Goal: Task Accomplishment & Management: Use online tool/utility

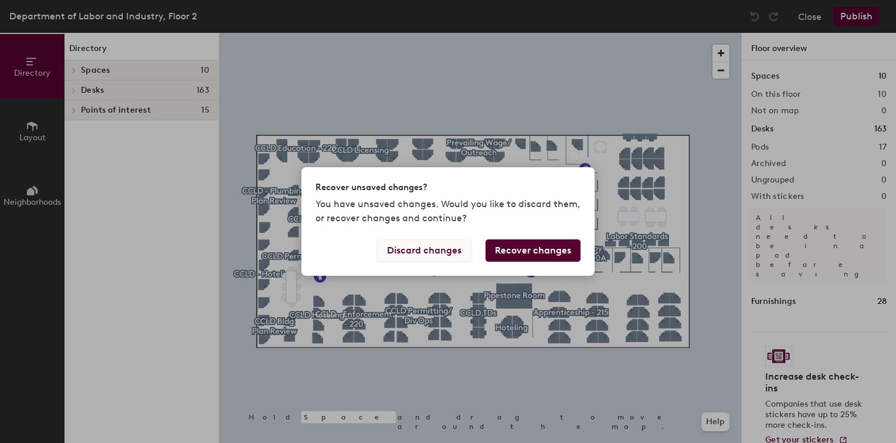
click at [431, 244] on button "Discard changes" at bounding box center [424, 250] width 94 height 22
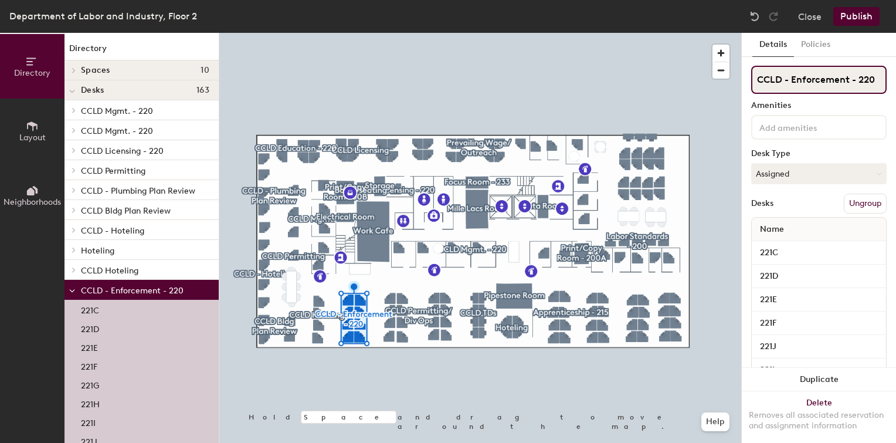
click at [825, 84] on input "CCLD - Enforcement - 220" at bounding box center [818, 80] width 135 height 28
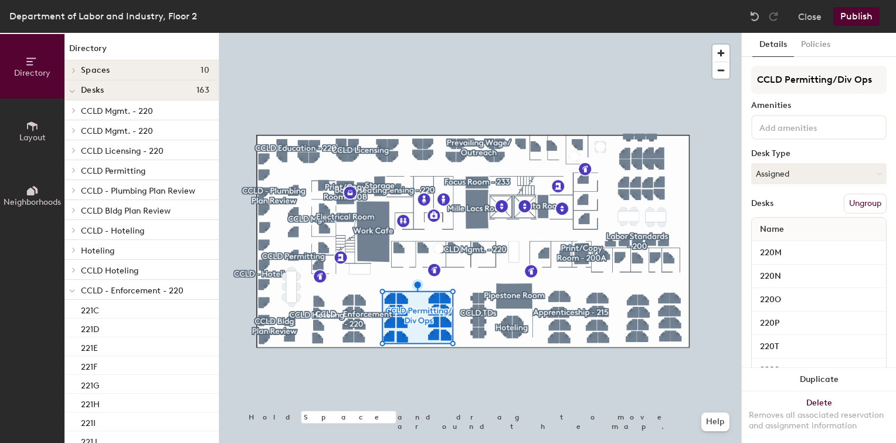
click at [854, 202] on button "Ungroup" at bounding box center [865, 203] width 43 height 20
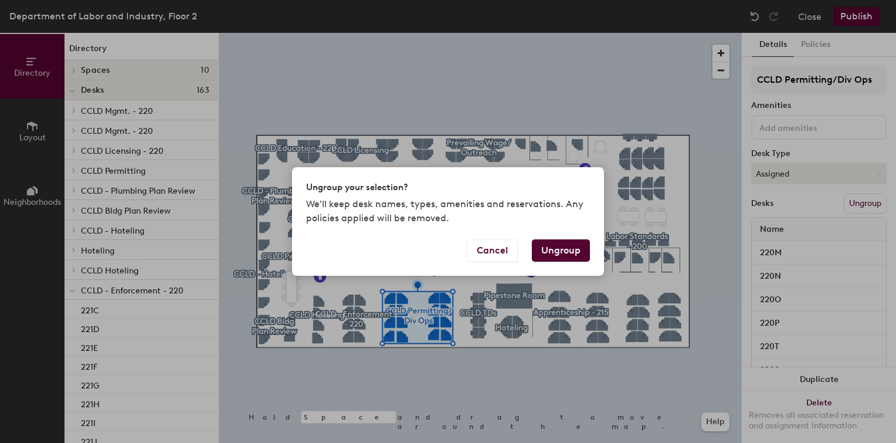
click at [549, 261] on button "Ungroup" at bounding box center [561, 250] width 58 height 22
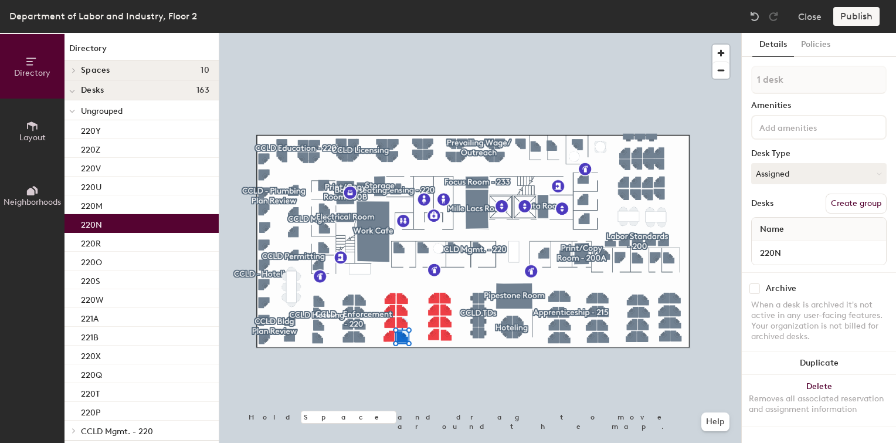
click at [141, 219] on div "220N" at bounding box center [141, 223] width 154 height 19
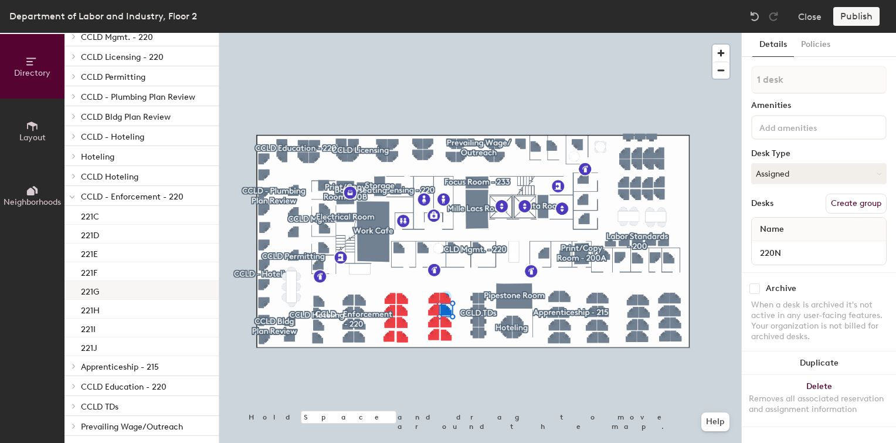
scroll to position [476, 0]
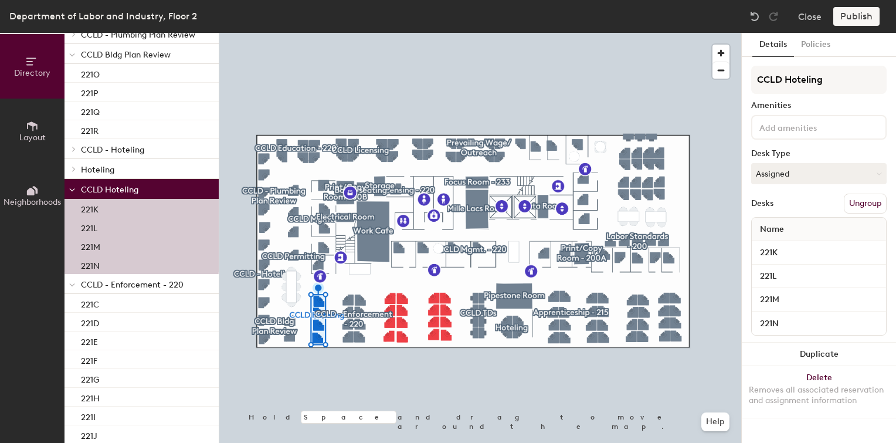
click at [866, 200] on button "Ungroup" at bounding box center [865, 203] width 43 height 20
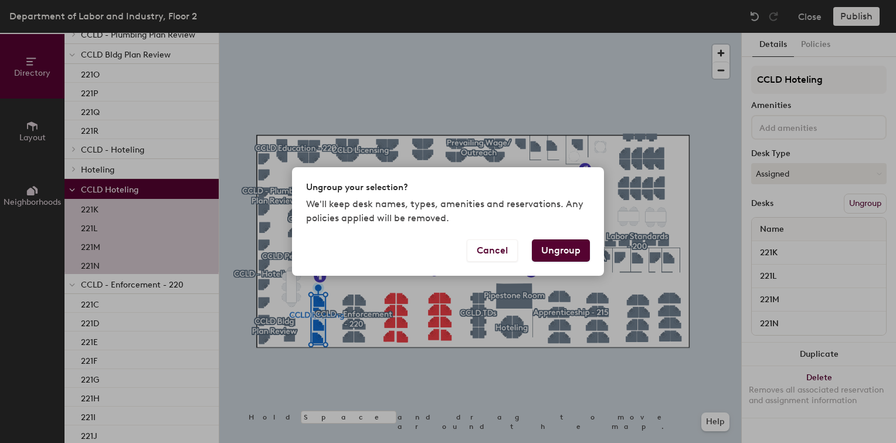
click at [558, 243] on button "Ungroup" at bounding box center [561, 250] width 58 height 22
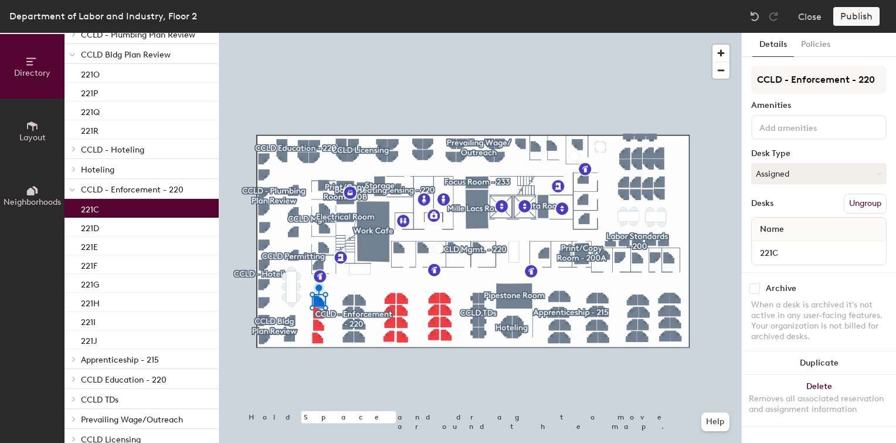
click at [93, 208] on p "221C" at bounding box center [90, 207] width 18 height 13
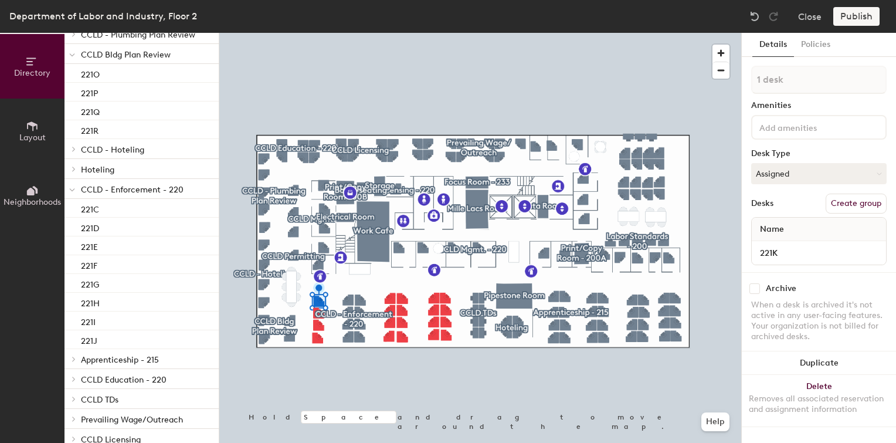
click at [849, 17] on div "Publish" at bounding box center [859, 16] width 53 height 19
click at [851, 16] on div "Publish" at bounding box center [859, 16] width 53 height 19
click at [812, 18] on button "Close" at bounding box center [809, 16] width 23 height 19
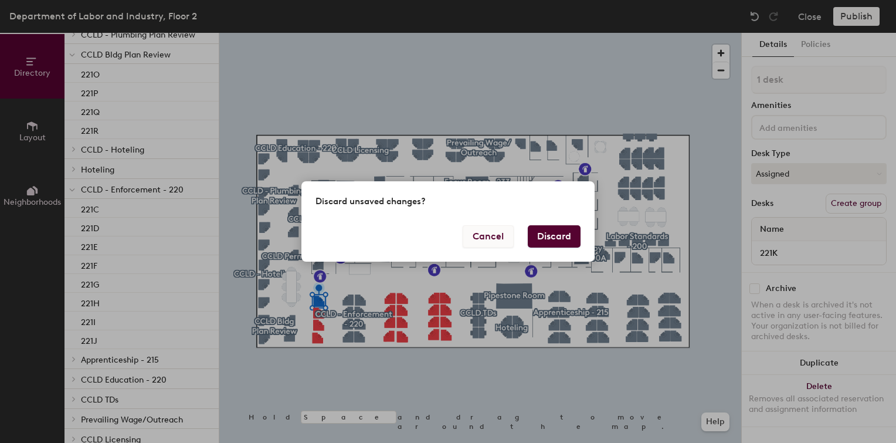
click at [495, 236] on button "Cancel" at bounding box center [488, 236] width 51 height 22
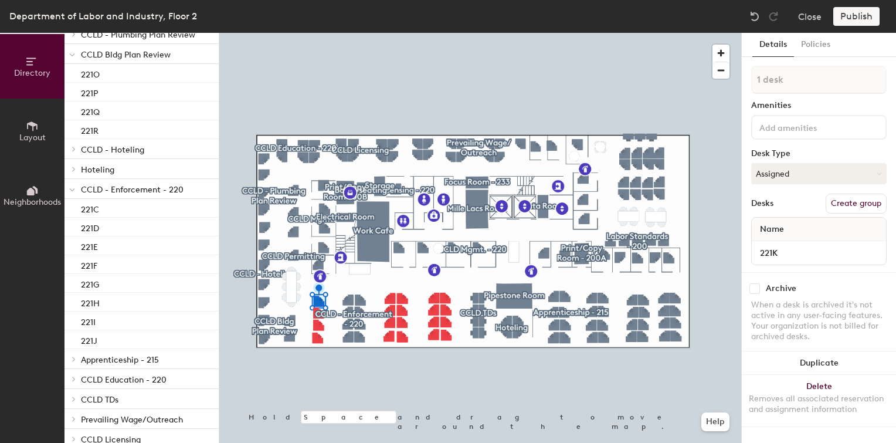
click at [844, 18] on div "Publish" at bounding box center [859, 16] width 53 height 19
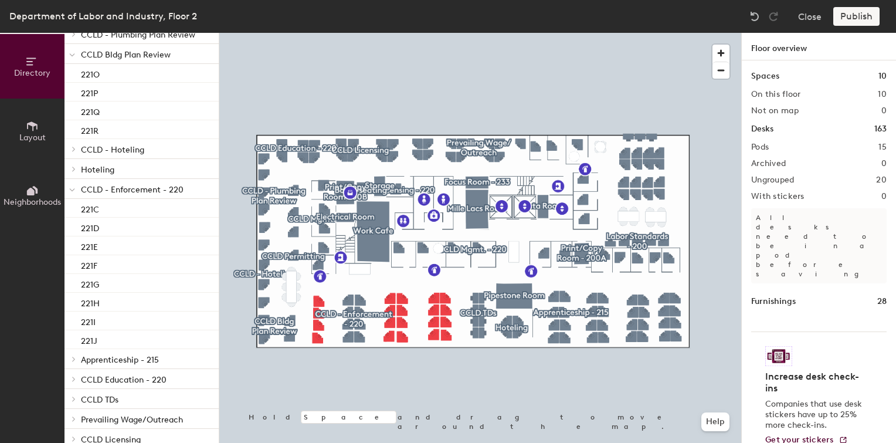
click at [846, 15] on div "Publish" at bounding box center [859, 16] width 53 height 19
drag, startPoint x: 846, startPoint y: 15, endPoint x: 795, endPoint y: 33, distance: 53.9
click at [795, 33] on div "Department of Labor and Industry, Floor 2 Close Publish Directory Layout Neighb…" at bounding box center [448, 221] width 896 height 443
drag, startPoint x: 795, startPoint y: 33, endPoint x: 780, endPoint y: 33, distance: 15.8
click at [780, 33] on div "Department of Labor and Industry, Floor 2 Close Publish Directory Layout Neighb…" at bounding box center [448, 221] width 896 height 443
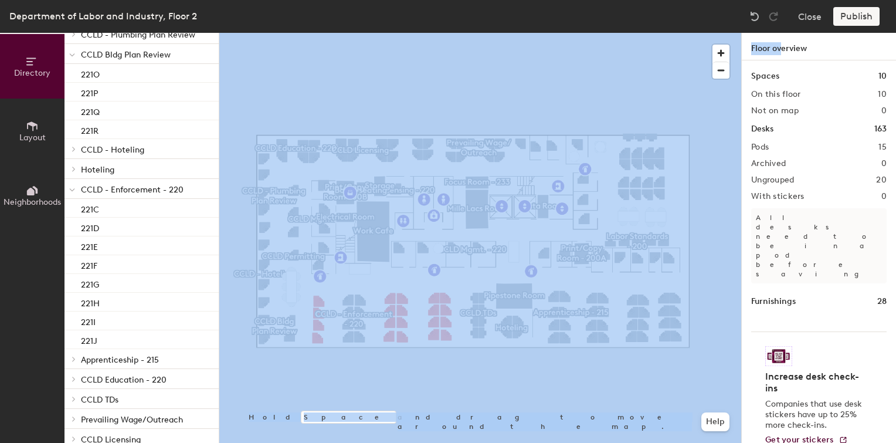
click at [645, 33] on div at bounding box center [480, 33] width 522 height 0
click at [807, 16] on button "Close" at bounding box center [809, 16] width 23 height 19
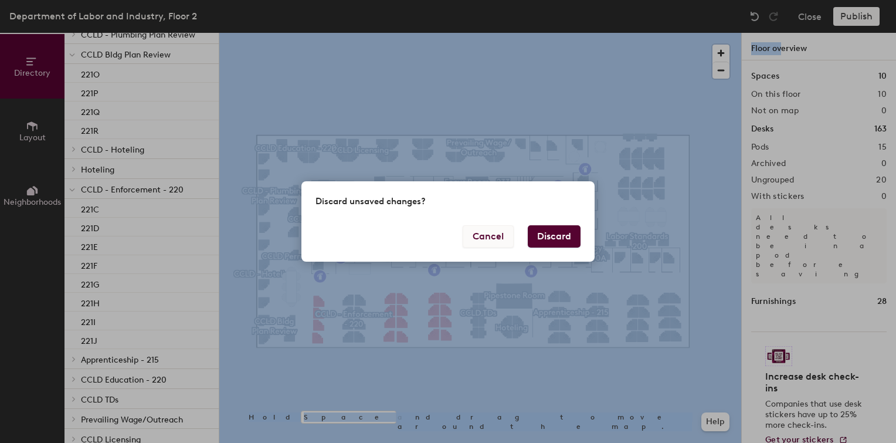
click at [479, 241] on button "Cancel" at bounding box center [488, 236] width 51 height 22
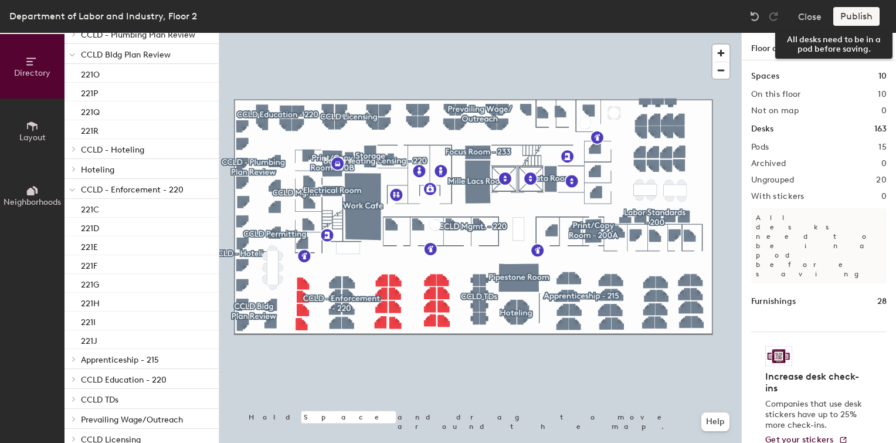
click at [851, 13] on div "Publish" at bounding box center [859, 16] width 53 height 19
click at [852, 13] on div "Publish" at bounding box center [859, 16] width 53 height 19
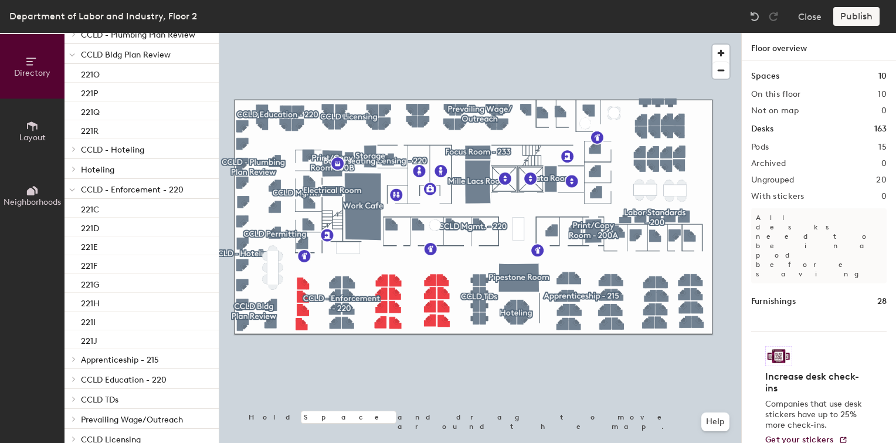
click at [852, 13] on div "Publish" at bounding box center [859, 16] width 53 height 19
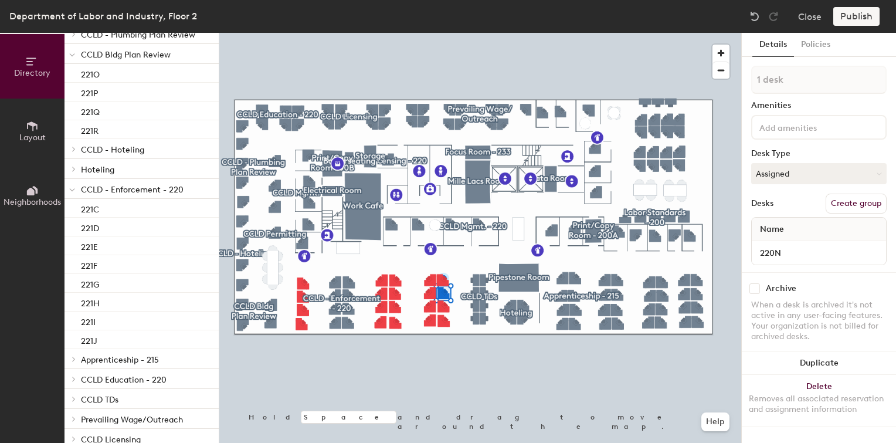
click at [846, 13] on div "Publish" at bounding box center [859, 16] width 53 height 19
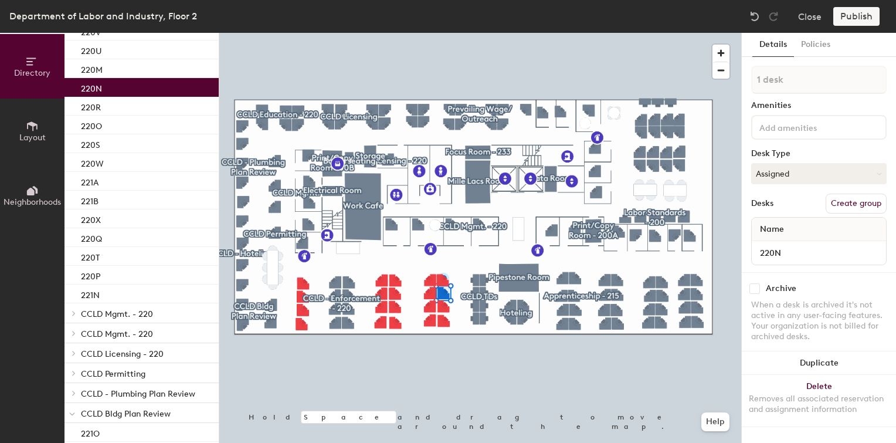
scroll to position [0, 0]
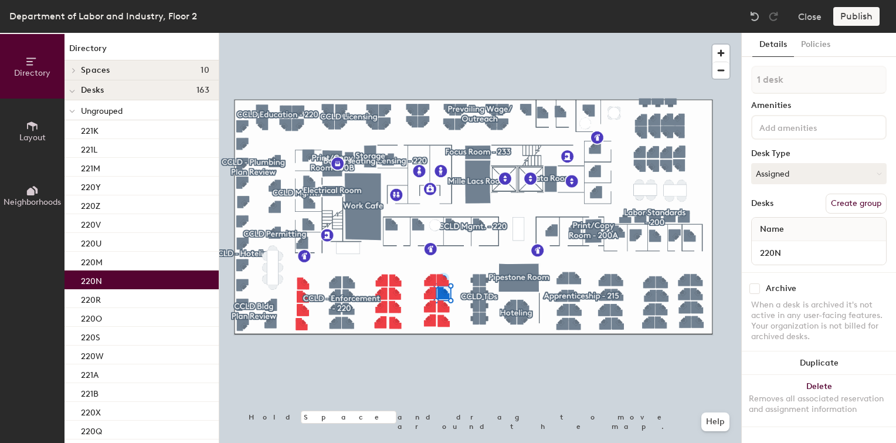
click at [118, 279] on div "220N" at bounding box center [141, 279] width 154 height 19
click at [27, 121] on icon at bounding box center [32, 126] width 13 height 13
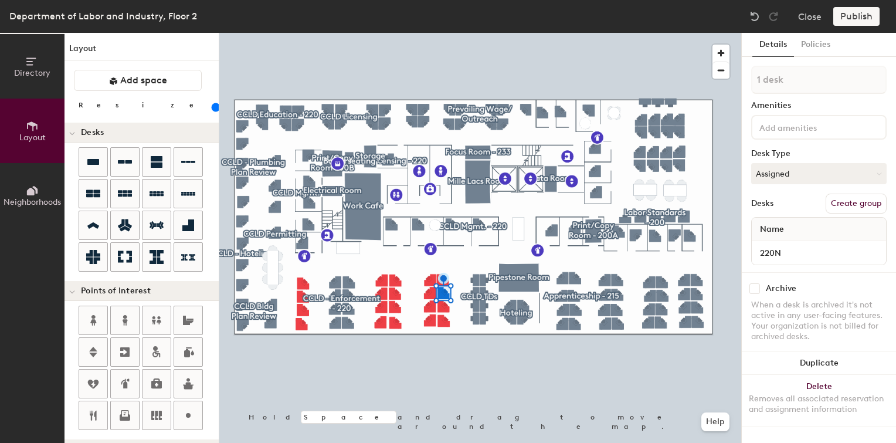
click at [31, 72] on span "Directory" at bounding box center [32, 73] width 36 height 10
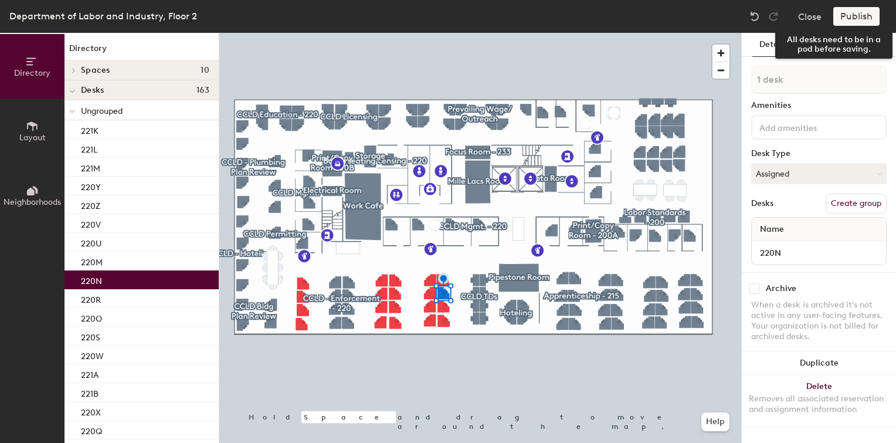
click at [844, 16] on div "Publish" at bounding box center [859, 16] width 53 height 19
click at [810, 16] on button "Close" at bounding box center [809, 16] width 23 height 19
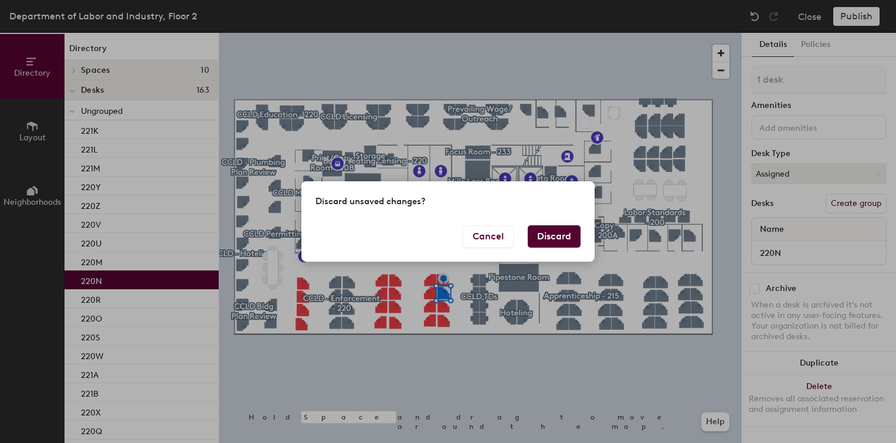
click at [544, 239] on button "Discard" at bounding box center [554, 236] width 53 height 22
